Goal: Navigation & Orientation: Find specific page/section

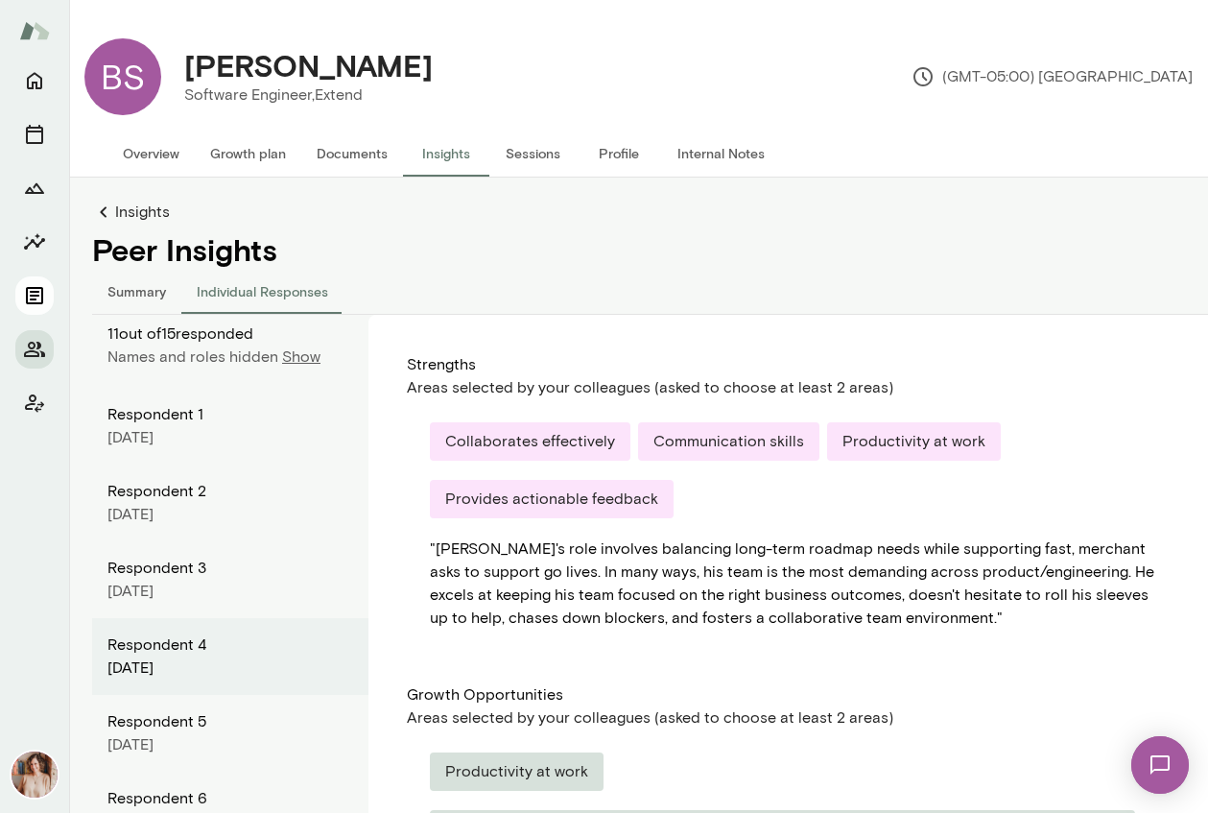
scroll to position [260, 0]
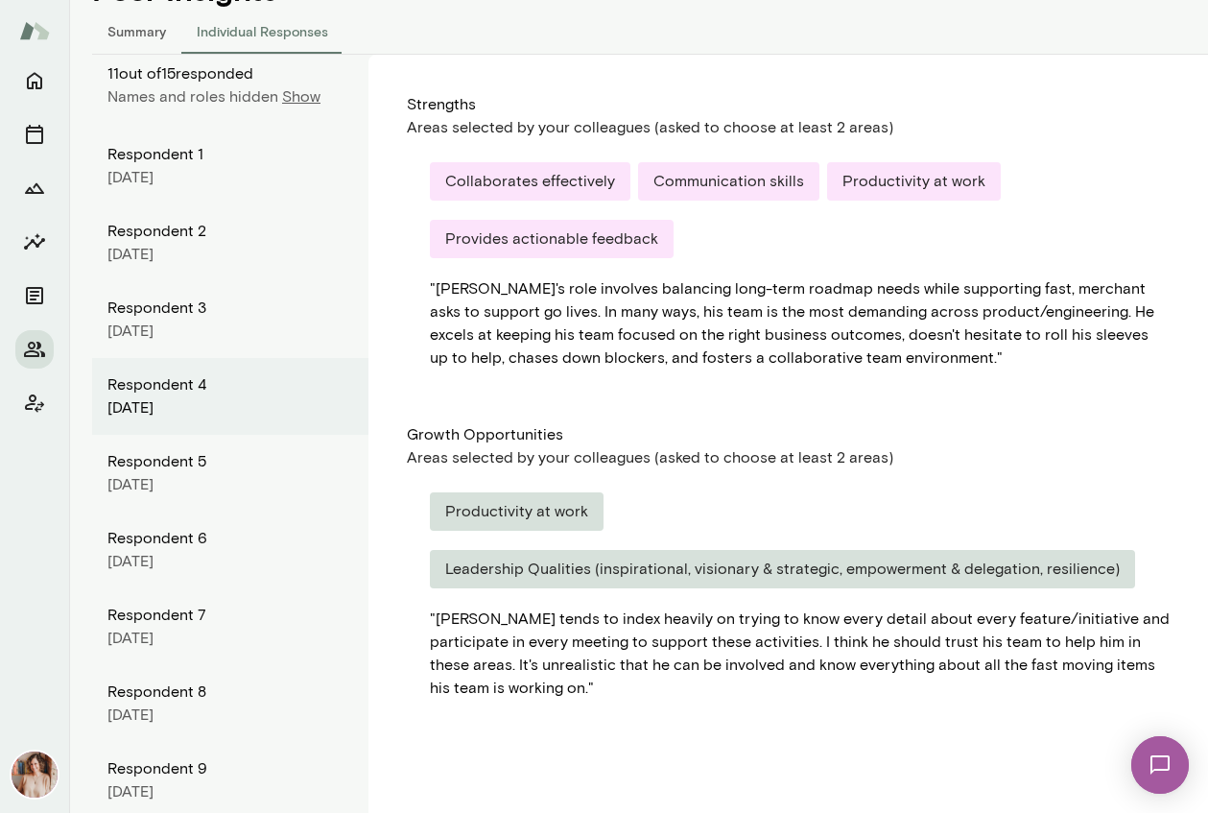
click at [41, 375] on div at bounding box center [34, 241] width 38 height 361
click at [32, 336] on button "Members" at bounding box center [34, 349] width 38 height 38
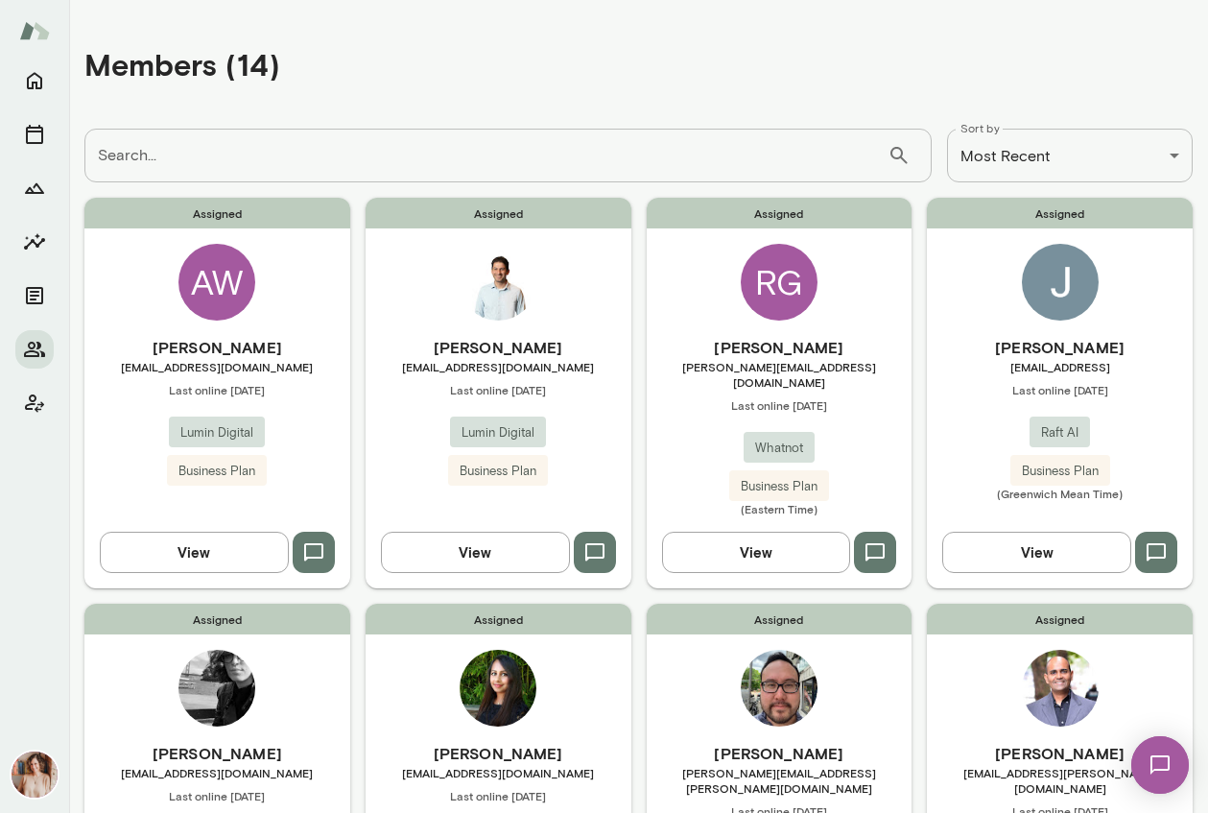
click at [677, 291] on div "Assigned [PERSON_NAME] Gonzaque [EMAIL_ADDRESS][DOMAIN_NAME] Last online [DATE]…" at bounding box center [780, 393] width 266 height 390
click at [438, 228] on span "Assigned" at bounding box center [499, 213] width 266 height 31
click at [264, 369] on span "[EMAIL_ADDRESS][DOMAIN_NAME]" at bounding box center [217, 366] width 266 height 15
click at [967, 412] on div "[PERSON_NAME] [PERSON_NAME][EMAIL_ADDRESS] Last online [DATE] Raft AI Business …" at bounding box center [1060, 418] width 266 height 165
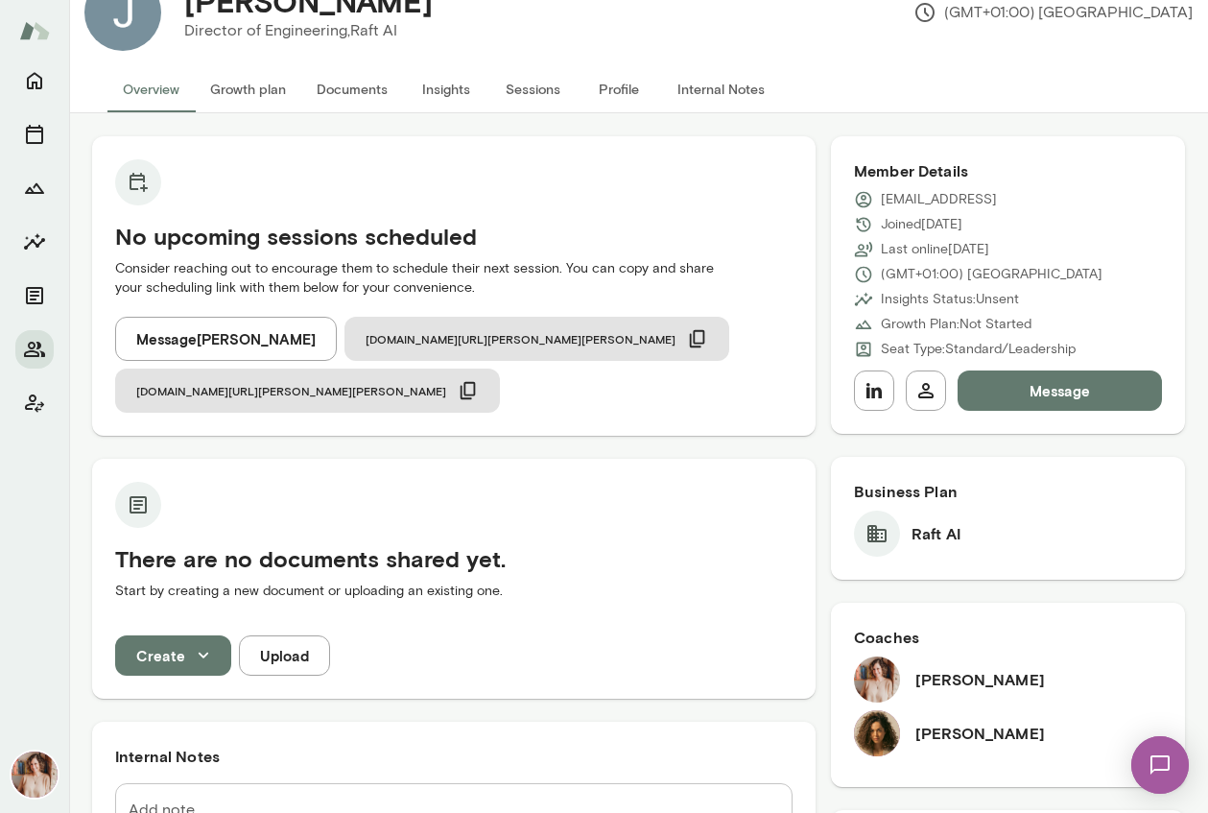
scroll to position [69, 0]
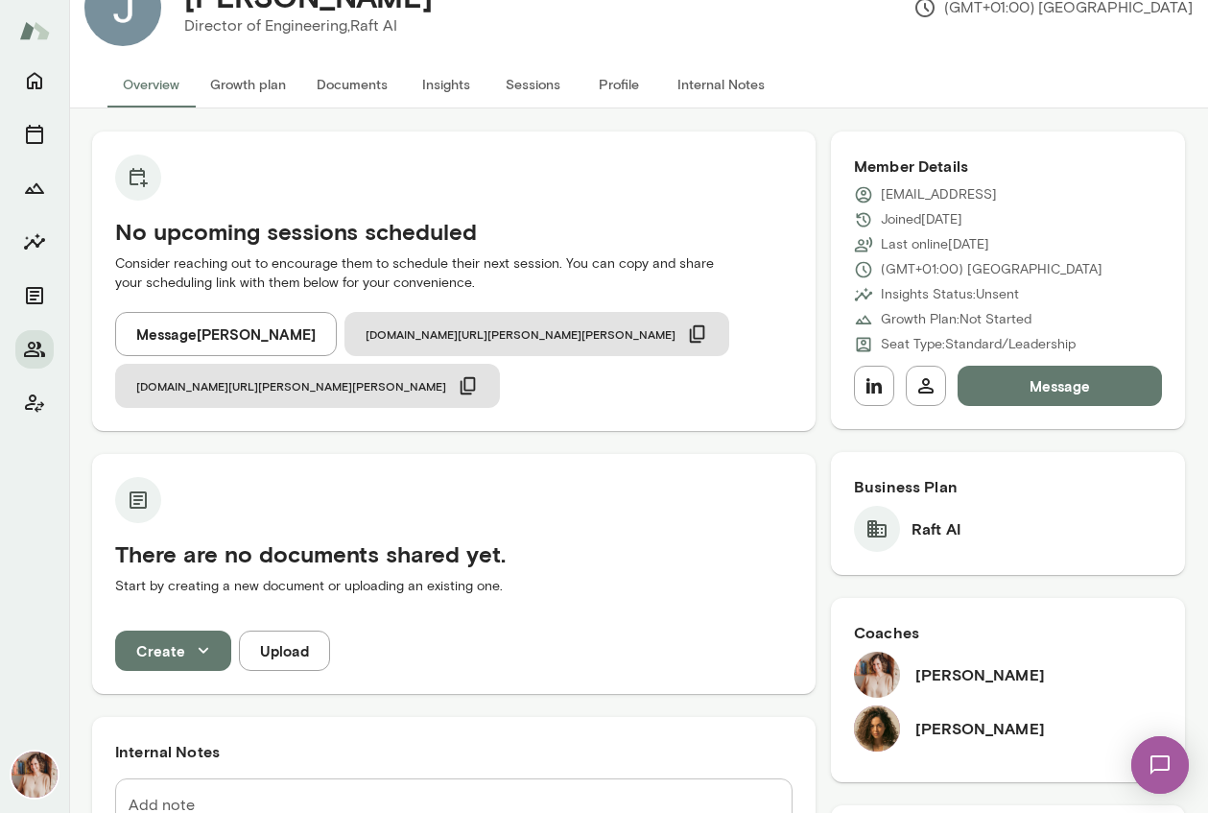
click at [890, 743] on img at bounding box center [877, 728] width 46 height 46
click at [934, 739] on h6 "[PERSON_NAME]" at bounding box center [981, 728] width 130 height 23
click at [934, 726] on h6 "[PERSON_NAME]" at bounding box center [981, 728] width 130 height 23
